Goal: Navigation & Orientation: Understand site structure

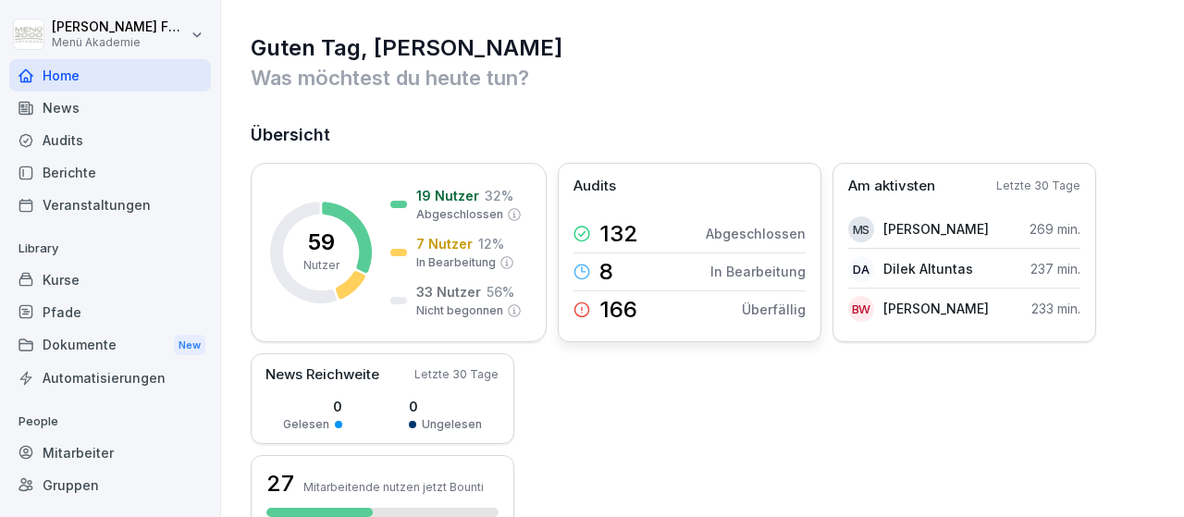
click at [608, 308] on p "166" at bounding box center [618, 310] width 38 height 22
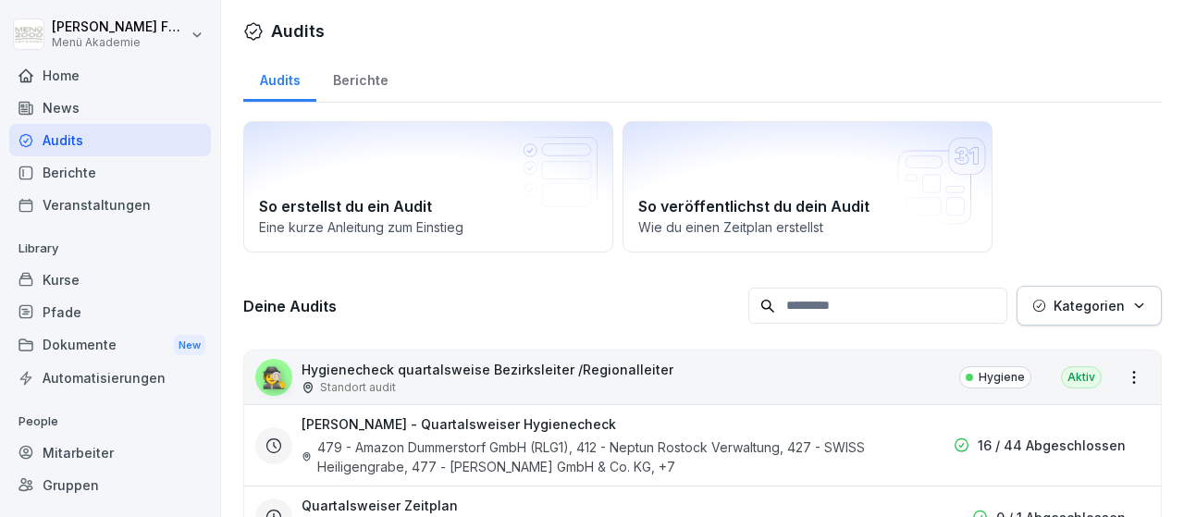
click at [92, 455] on div "Mitarbeiter" at bounding box center [110, 452] width 202 height 32
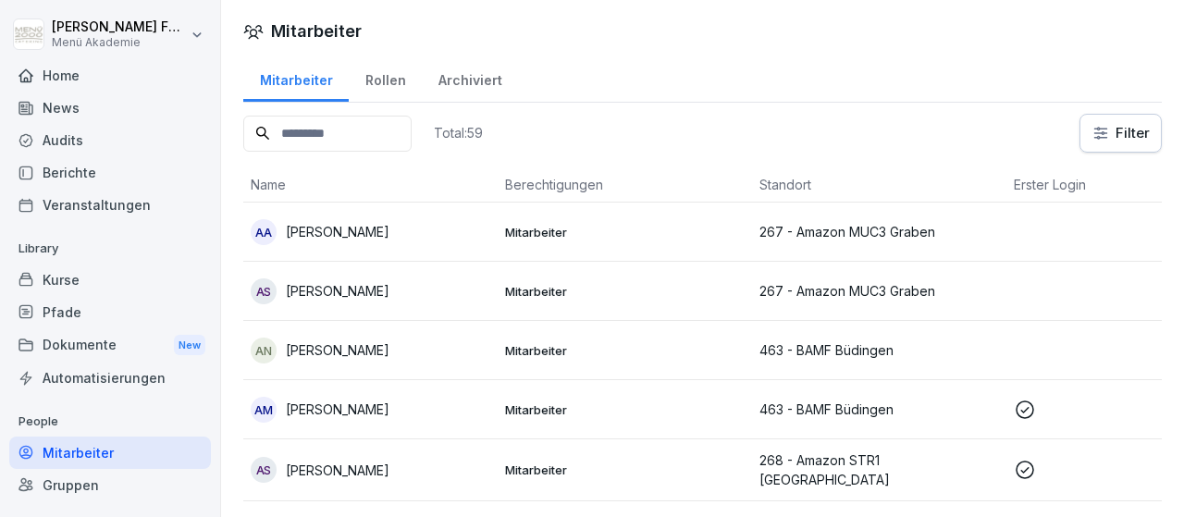
click at [1127, 136] on html "[PERSON_NAME] Menü Akademie Home News Audits Berichte Veranstaltungen Library K…" at bounding box center [592, 258] width 1184 height 517
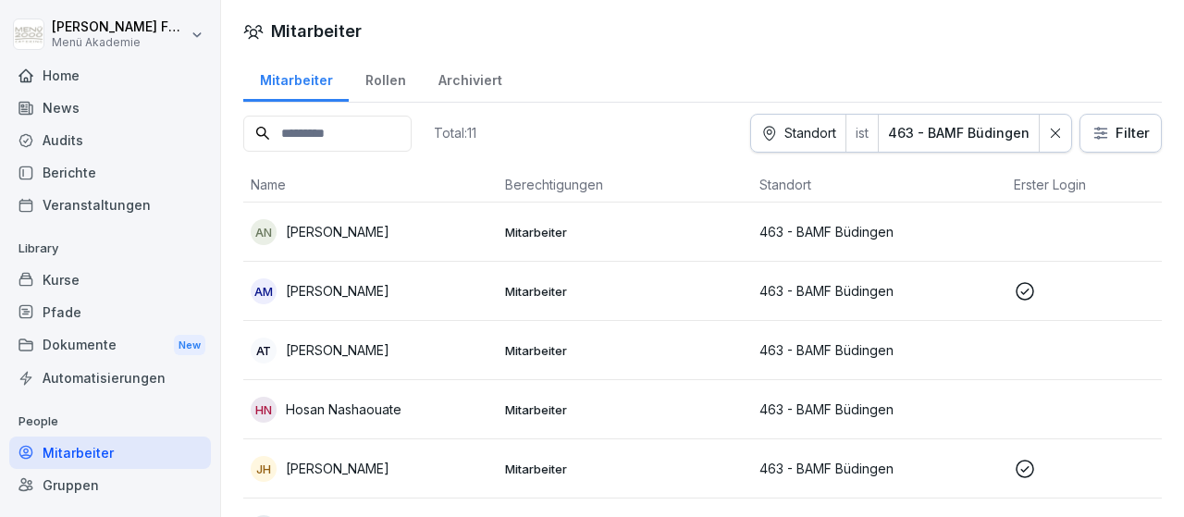
click at [823, 140] on div "Standort ist 463 - BAMF [GEOGRAPHIC_DATA]" at bounding box center [911, 133] width 322 height 39
click at [824, 123] on div "Standort ist 463 - BAMF [GEOGRAPHIC_DATA]" at bounding box center [911, 133] width 322 height 39
click at [820, 129] on div "Standort ist 463 - BAMF [GEOGRAPHIC_DATA]" at bounding box center [911, 133] width 322 height 39
click at [1059, 129] on icon at bounding box center [1055, 133] width 13 height 13
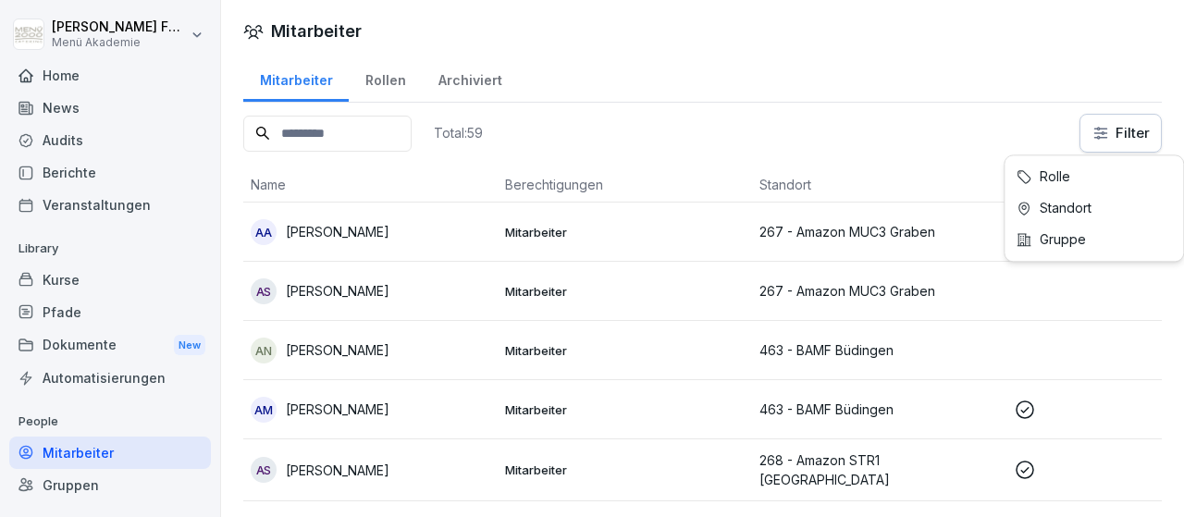
click at [1116, 134] on html "[PERSON_NAME] Menü Akademie Home News Audits Berichte Veranstaltungen Library K…" at bounding box center [592, 258] width 1184 height 517
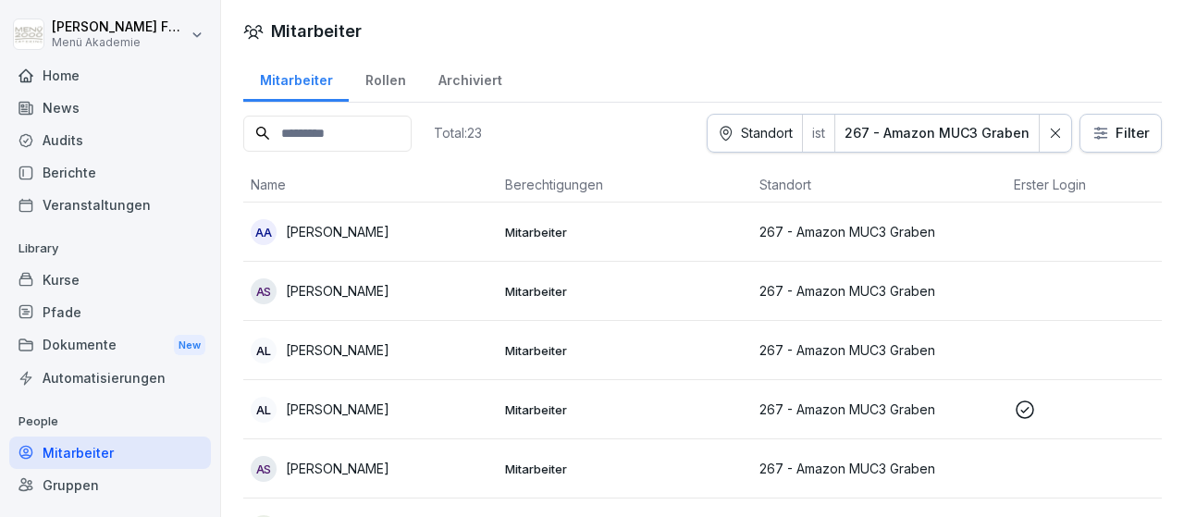
click at [1060, 128] on icon at bounding box center [1055, 133] width 13 height 13
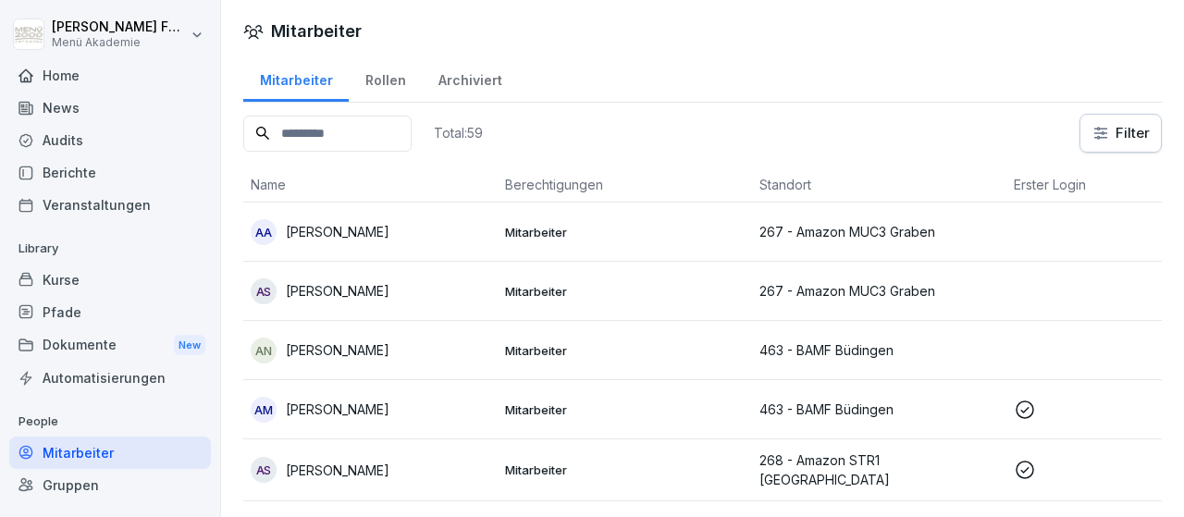
click at [1129, 127] on html "[PERSON_NAME] Menü Akademie Home News Audits Berichte Veranstaltungen Library K…" at bounding box center [592, 258] width 1184 height 517
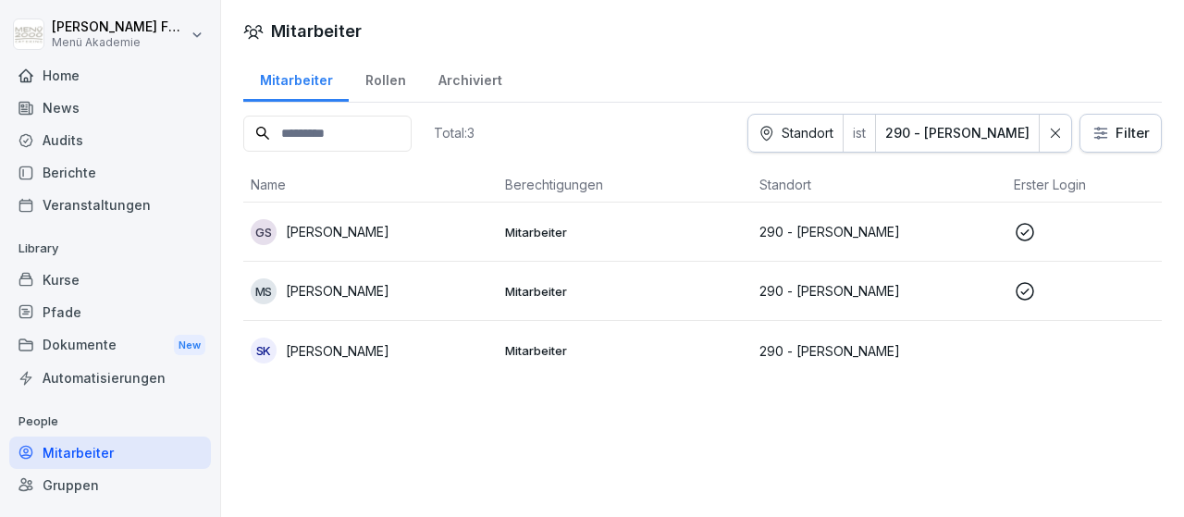
click at [1051, 134] on icon at bounding box center [1055, 133] width 13 height 13
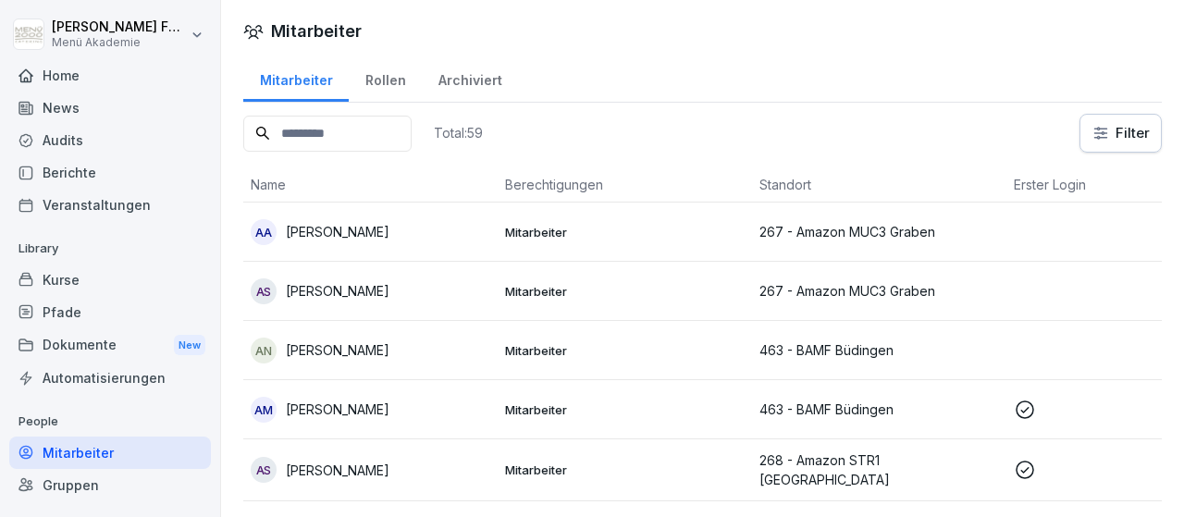
click at [1133, 137] on html "[PERSON_NAME] Menü Akademie Home News Audits Berichte Veranstaltungen Library K…" at bounding box center [592, 258] width 1184 height 517
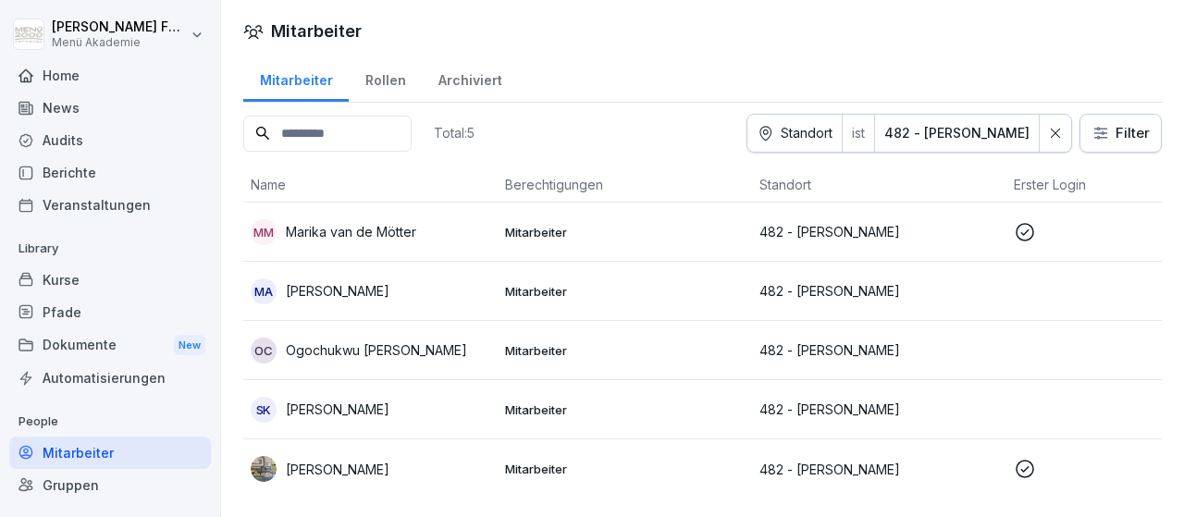
click at [1055, 129] on icon at bounding box center [1055, 133] width 13 height 13
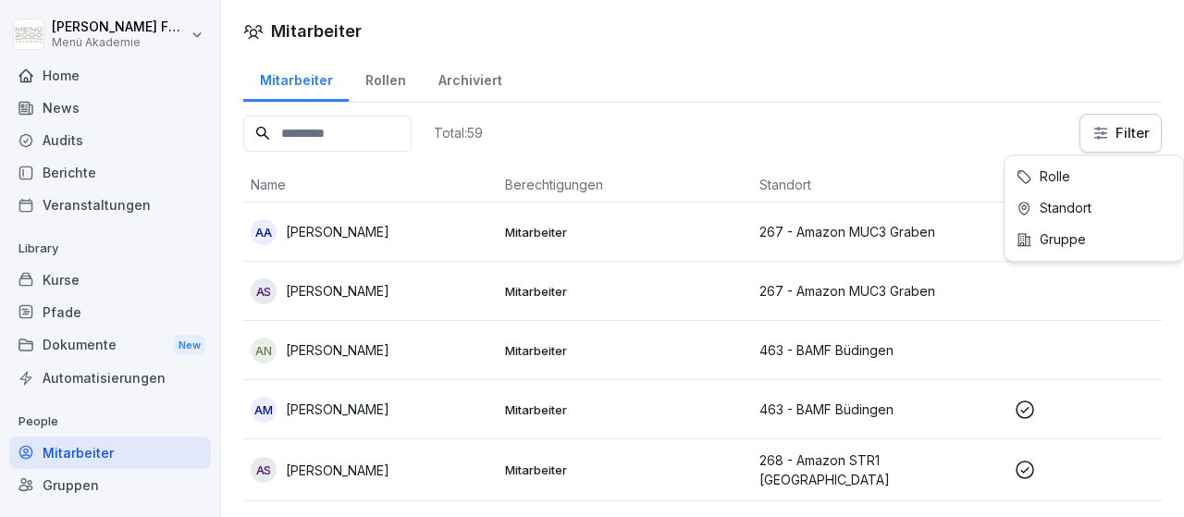
click at [1111, 132] on html "[PERSON_NAME] Menü Akademie Home News Audits Berichte Veranstaltungen Library K…" at bounding box center [592, 258] width 1184 height 517
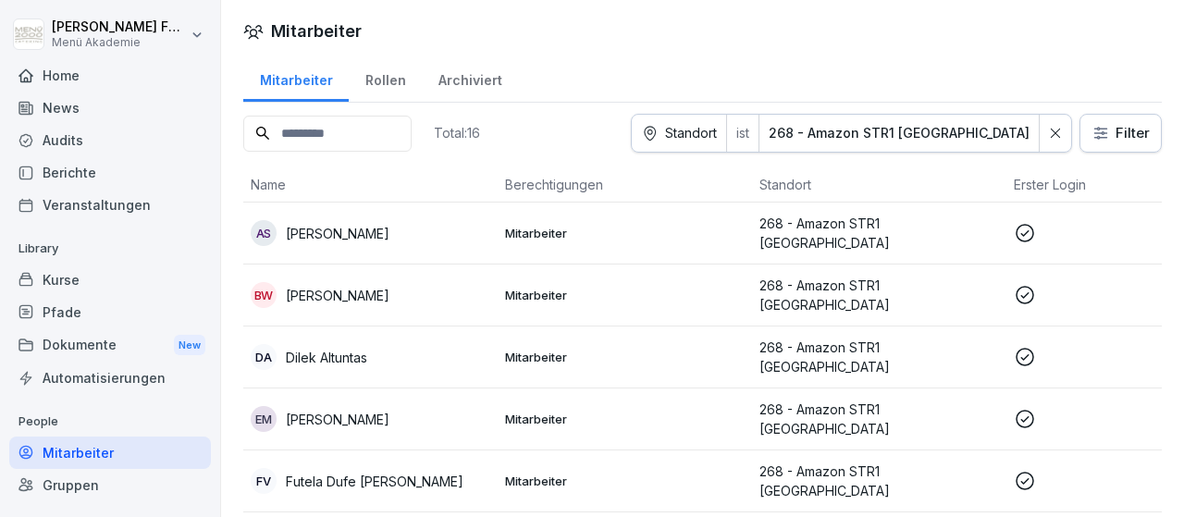
click at [1059, 143] on div at bounding box center [1054, 133] width 31 height 37
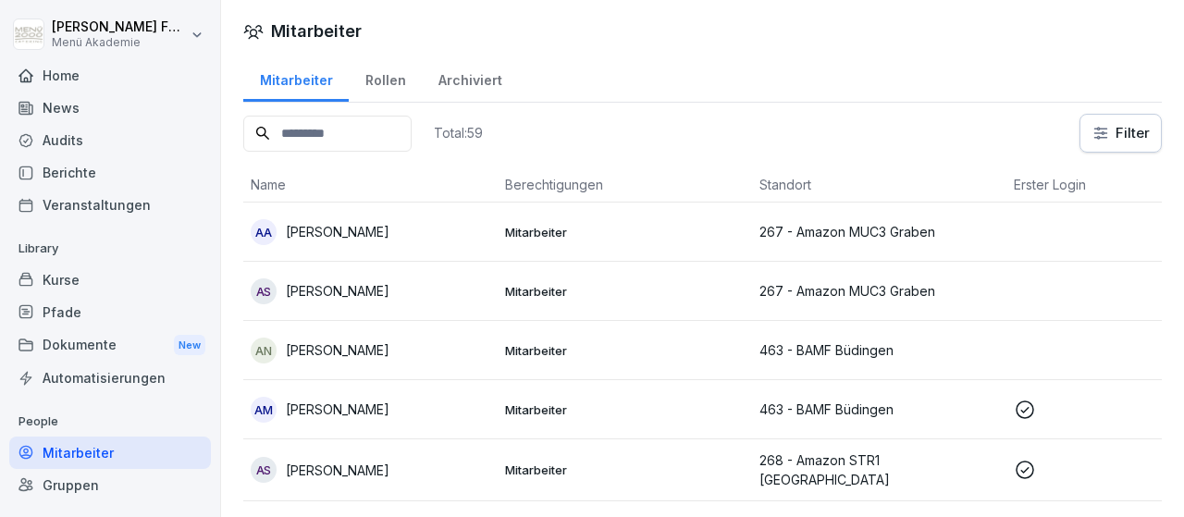
click at [1116, 130] on html "[PERSON_NAME] Menü Akademie Home News Audits Berichte Veranstaltungen Library K…" at bounding box center [592, 258] width 1184 height 517
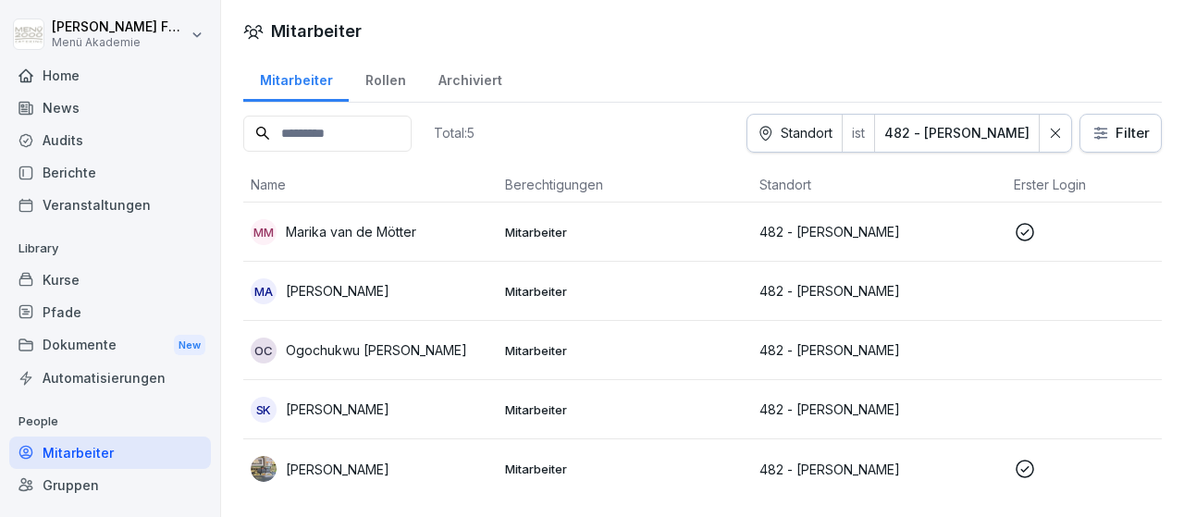
click at [1058, 138] on icon at bounding box center [1055, 133] width 13 height 13
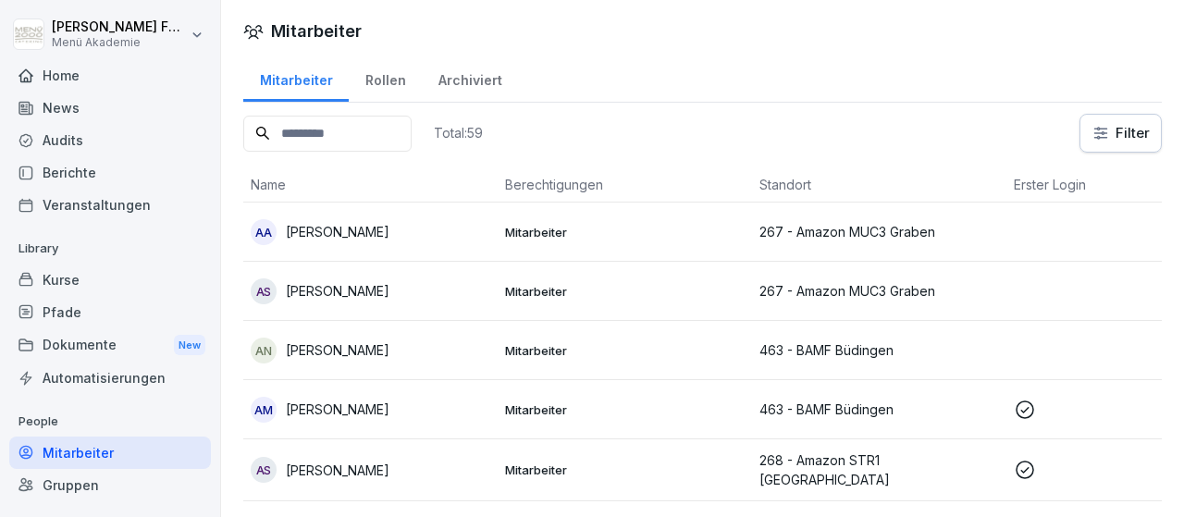
click at [1105, 130] on html "[PERSON_NAME] Menü Akademie Home News Audits Berichte Veranstaltungen Library K…" at bounding box center [592, 258] width 1184 height 517
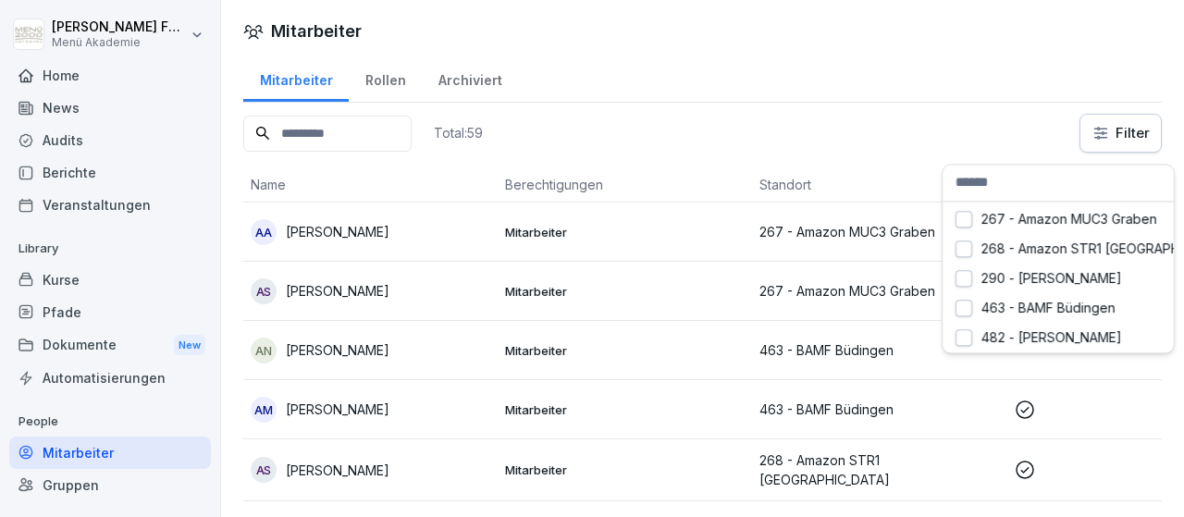
click at [792, 77] on html "[PERSON_NAME] Menü Akademie Home News Audits Berichte Veranstaltungen Library K…" at bounding box center [592, 258] width 1184 height 517
